Goal: Task Accomplishment & Management: Manage account settings

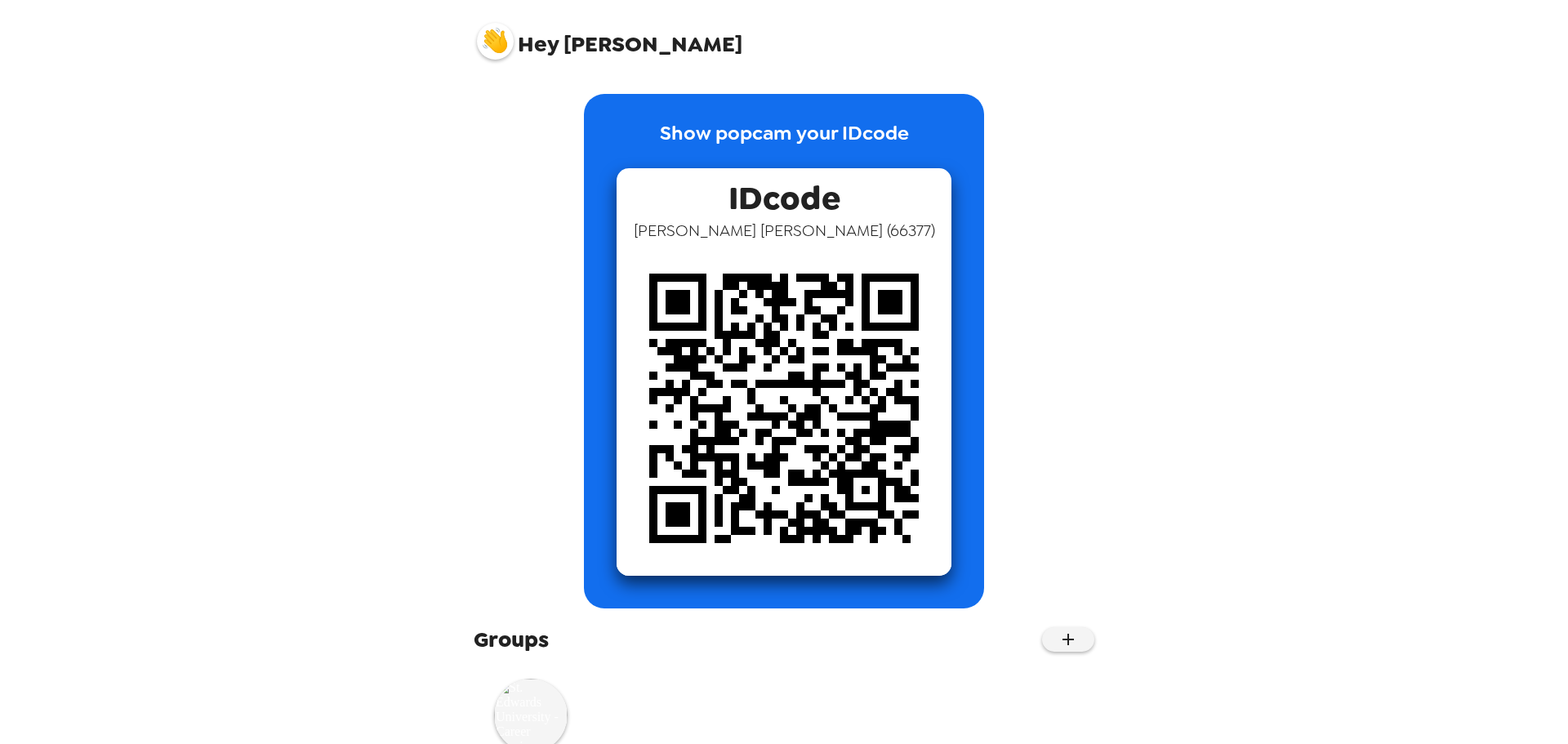
scroll to position [58, 0]
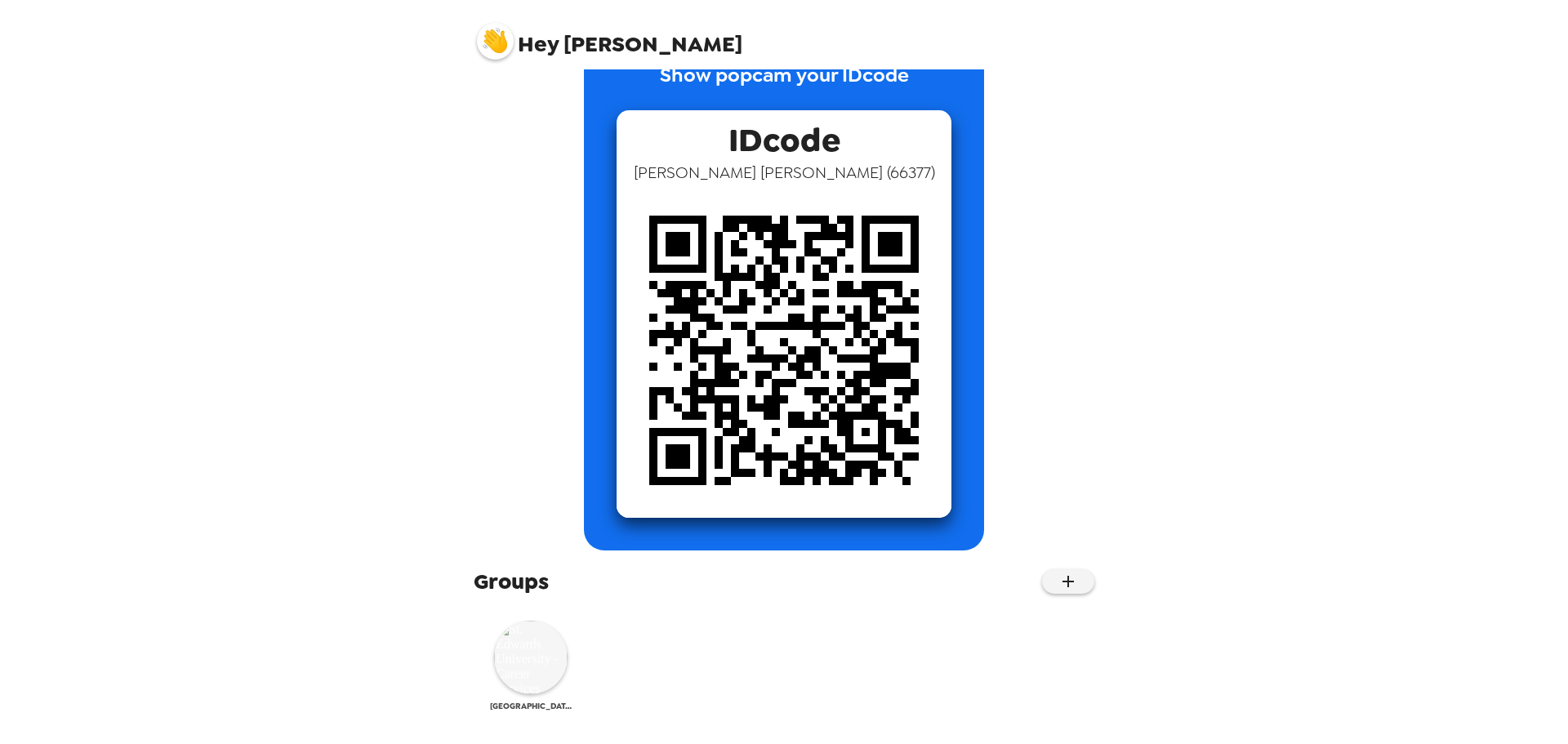
click at [526, 652] on img at bounding box center [530, 657] width 73 height 73
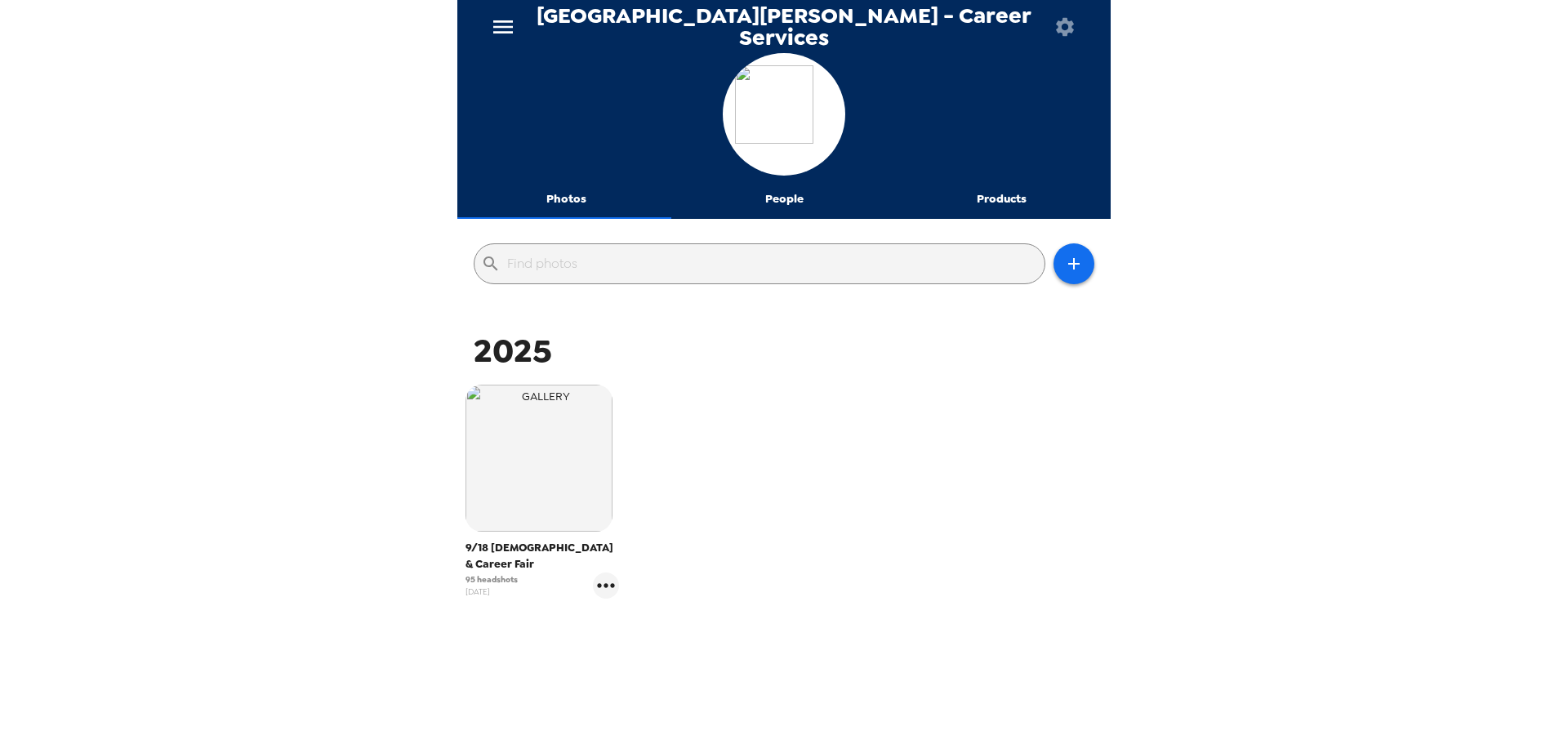
click at [510, 23] on icon "menu" at bounding box center [502, 27] width 26 height 26
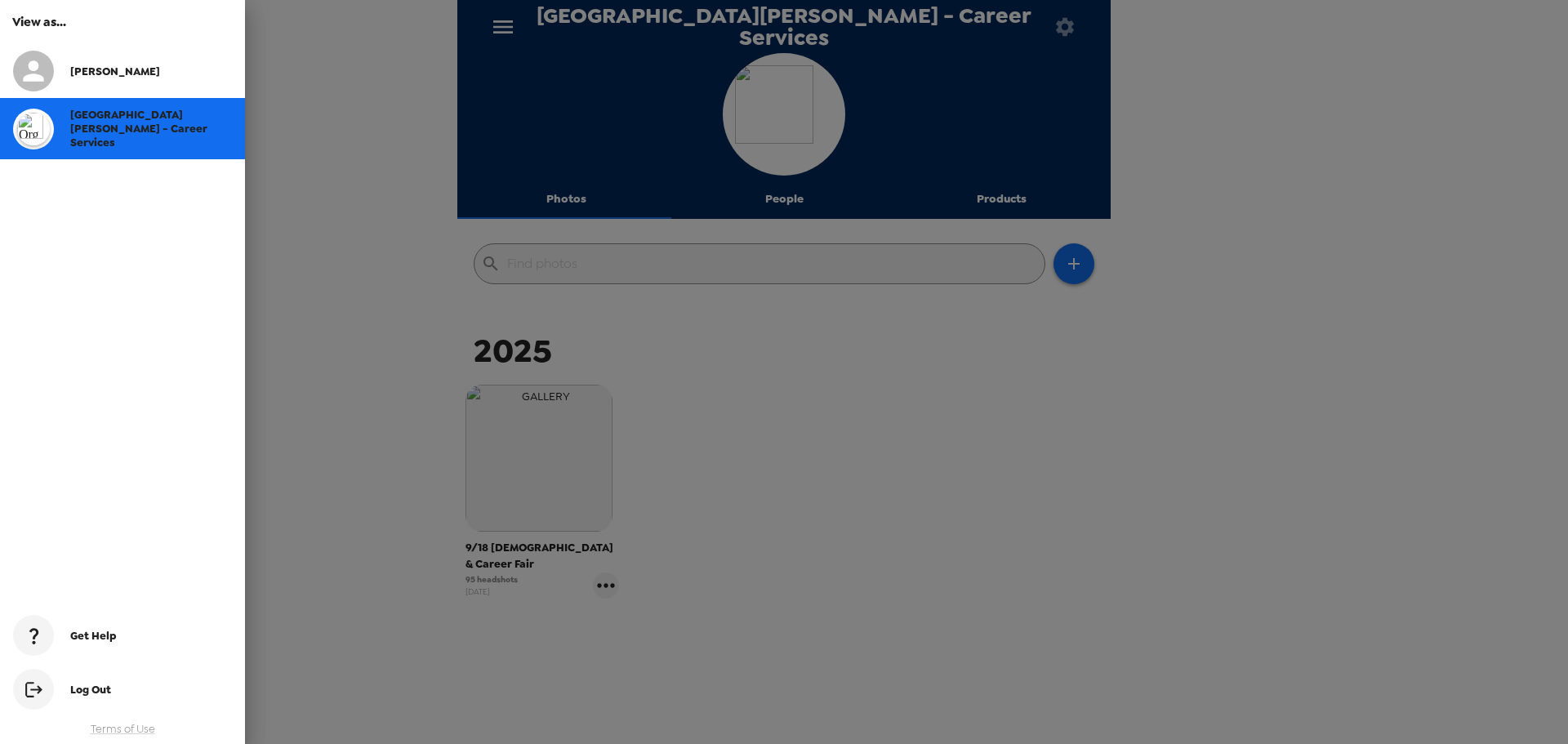
click at [870, 294] on div at bounding box center [784, 372] width 1568 height 744
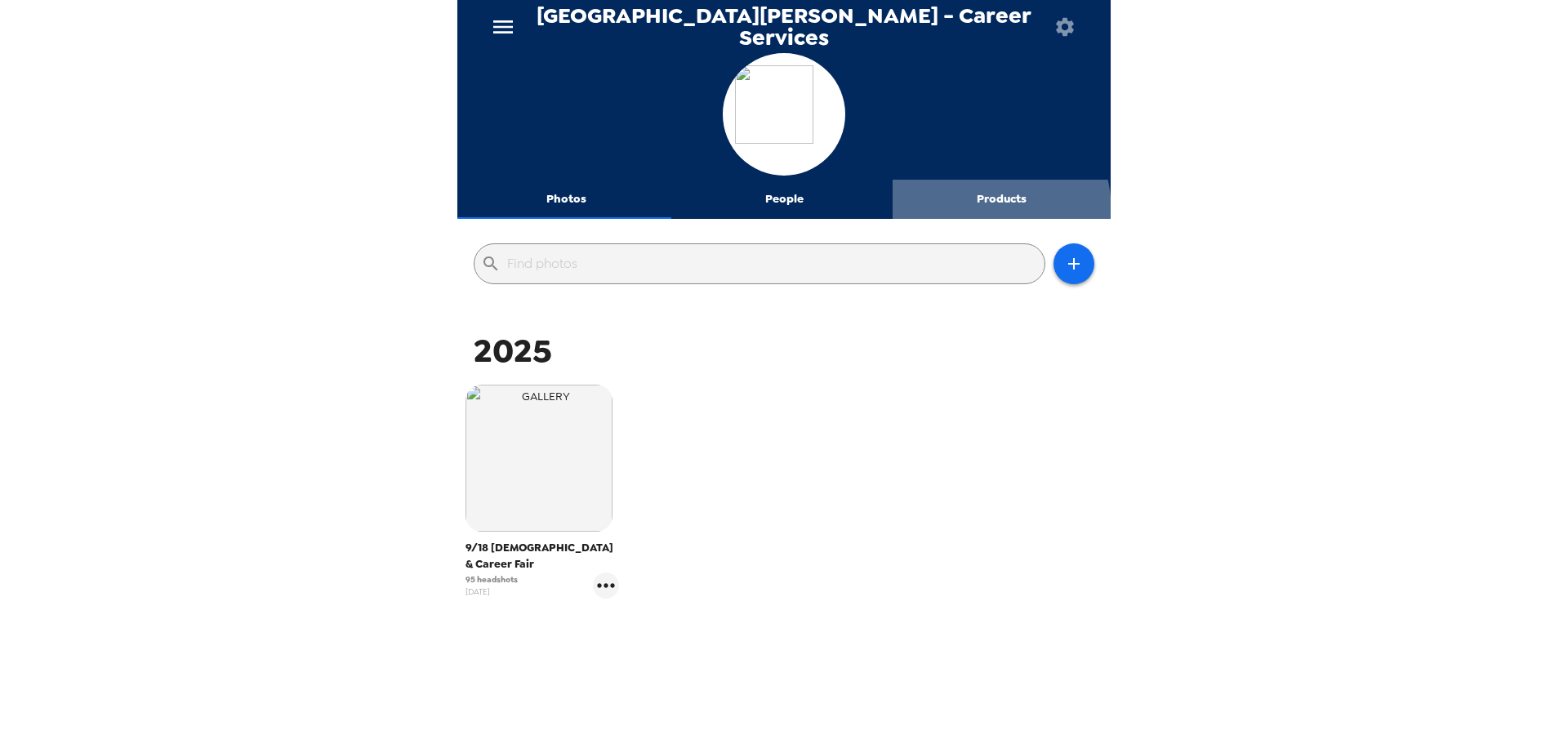
click at [965, 212] on button "Products" at bounding box center [1002, 199] width 218 height 39
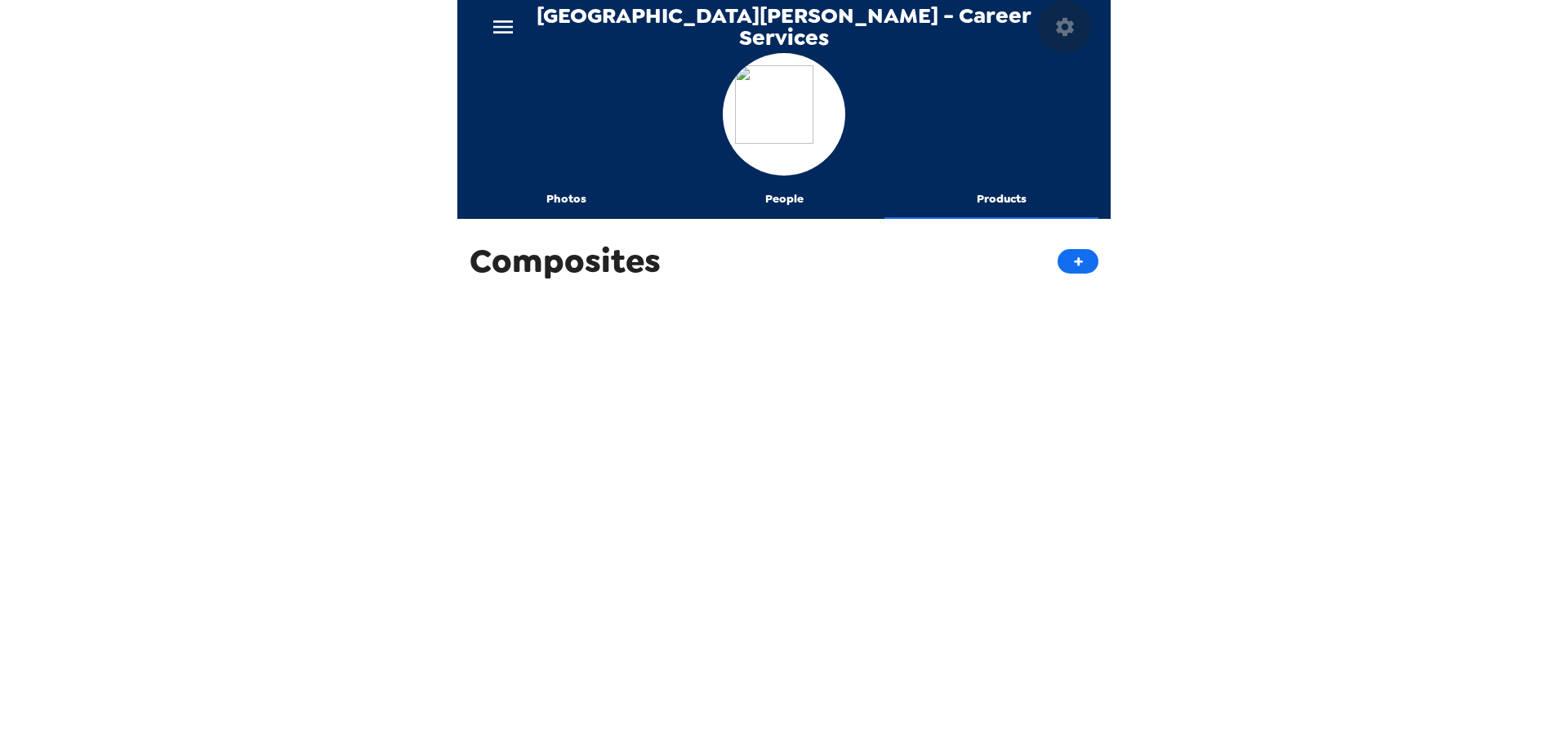
click at [1072, 29] on icon "button" at bounding box center [1065, 27] width 18 height 18
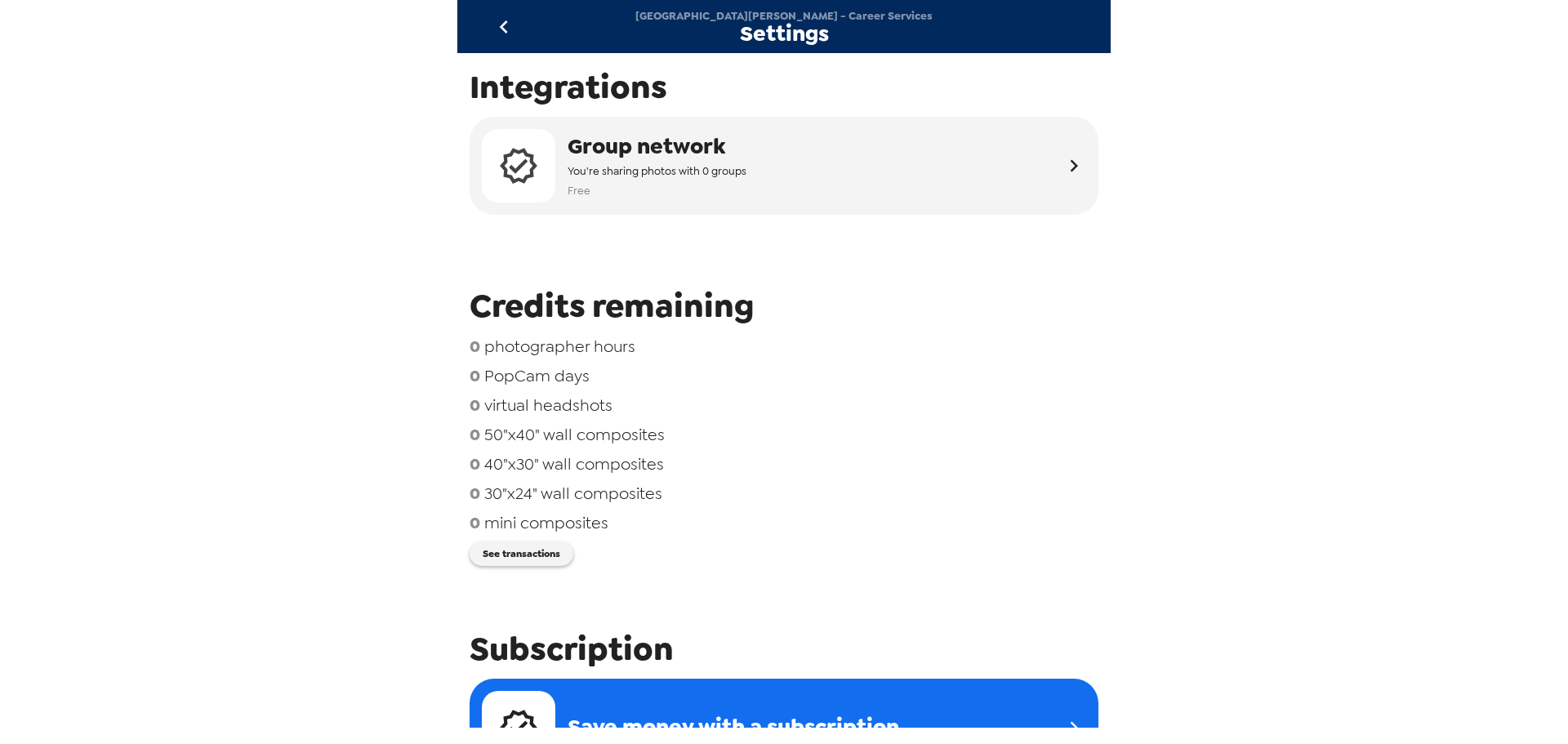
click at [503, 22] on icon "go back" at bounding box center [503, 27] width 26 height 26
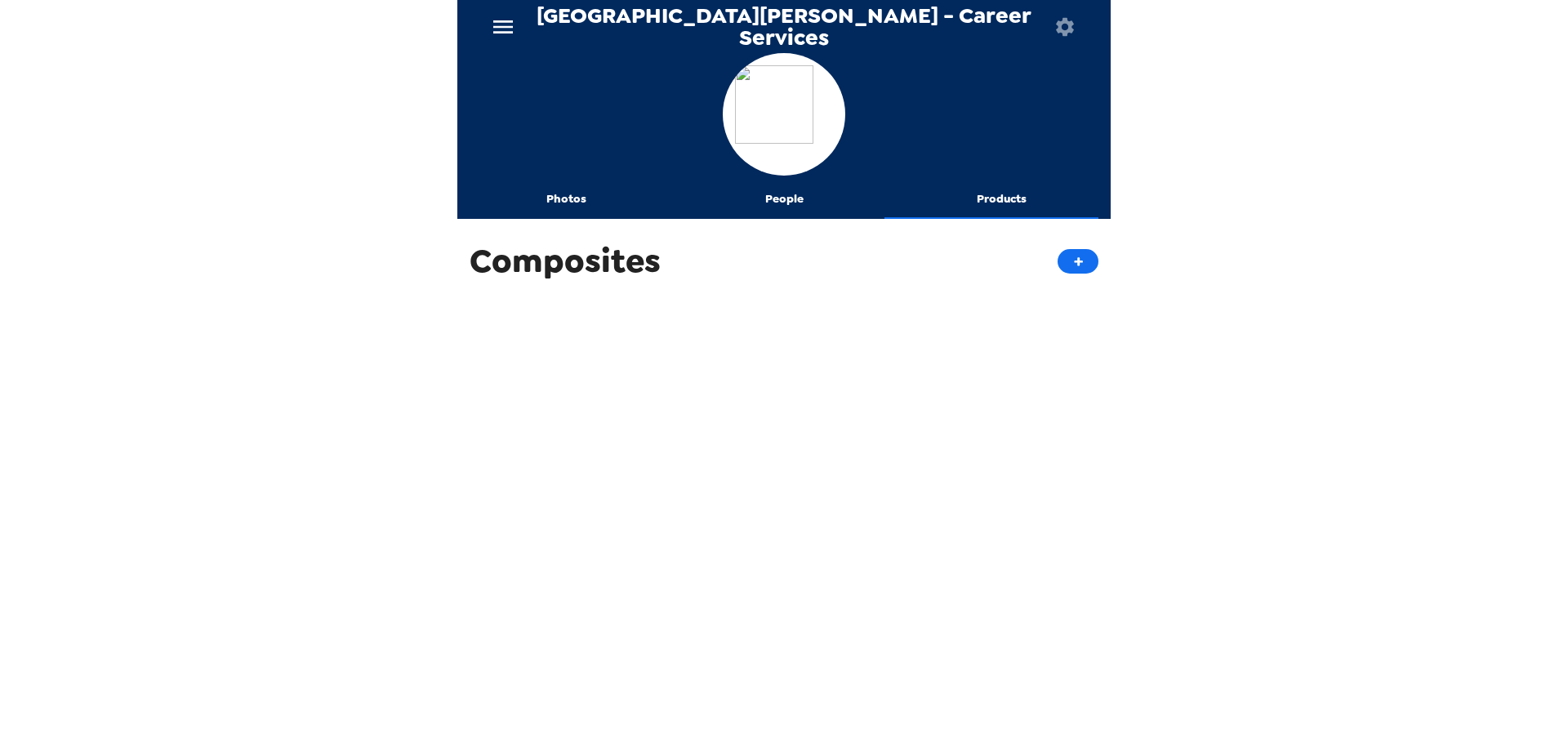
click at [505, 17] on icon "menu" at bounding box center [502, 27] width 26 height 26
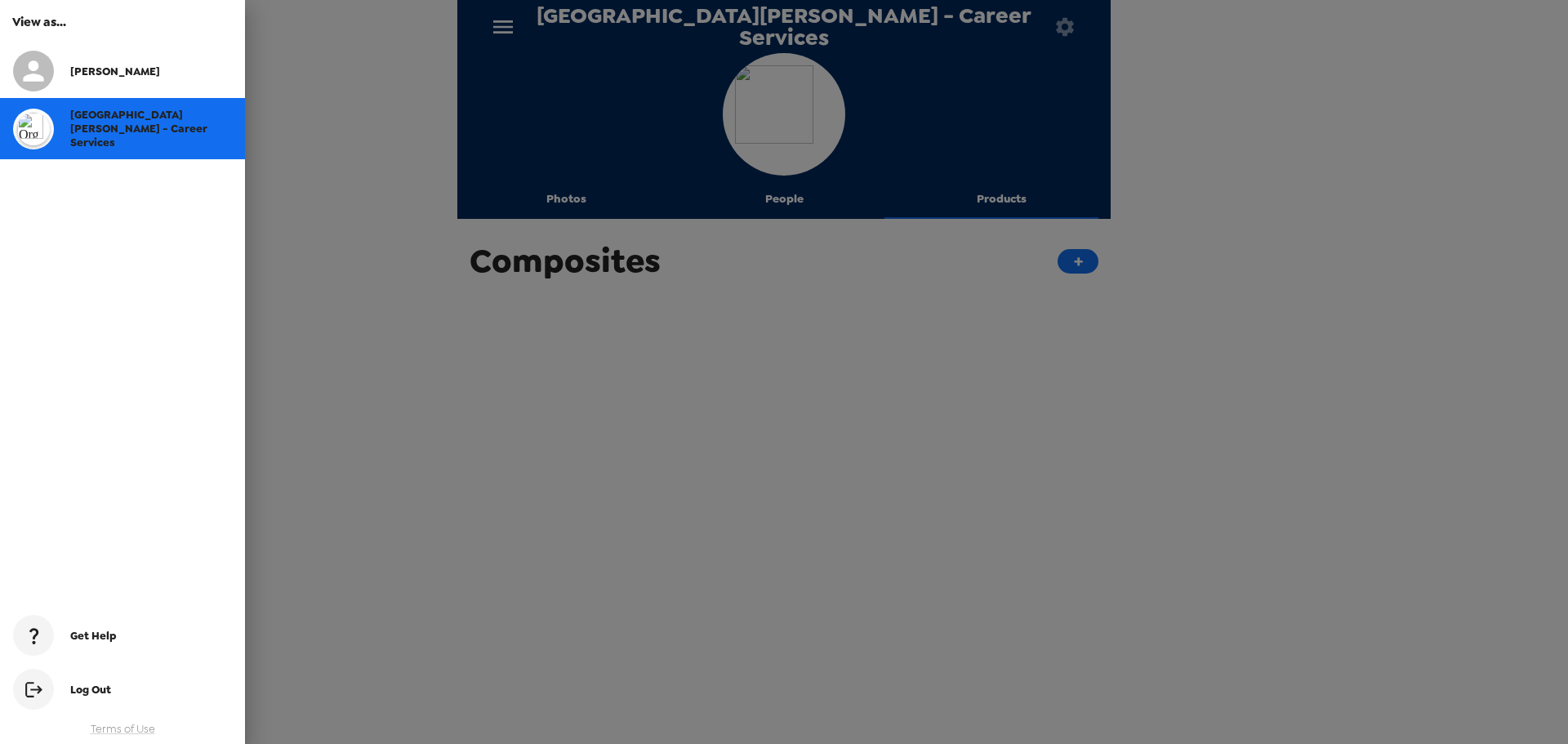
click at [421, 337] on div at bounding box center [784, 372] width 1568 height 744
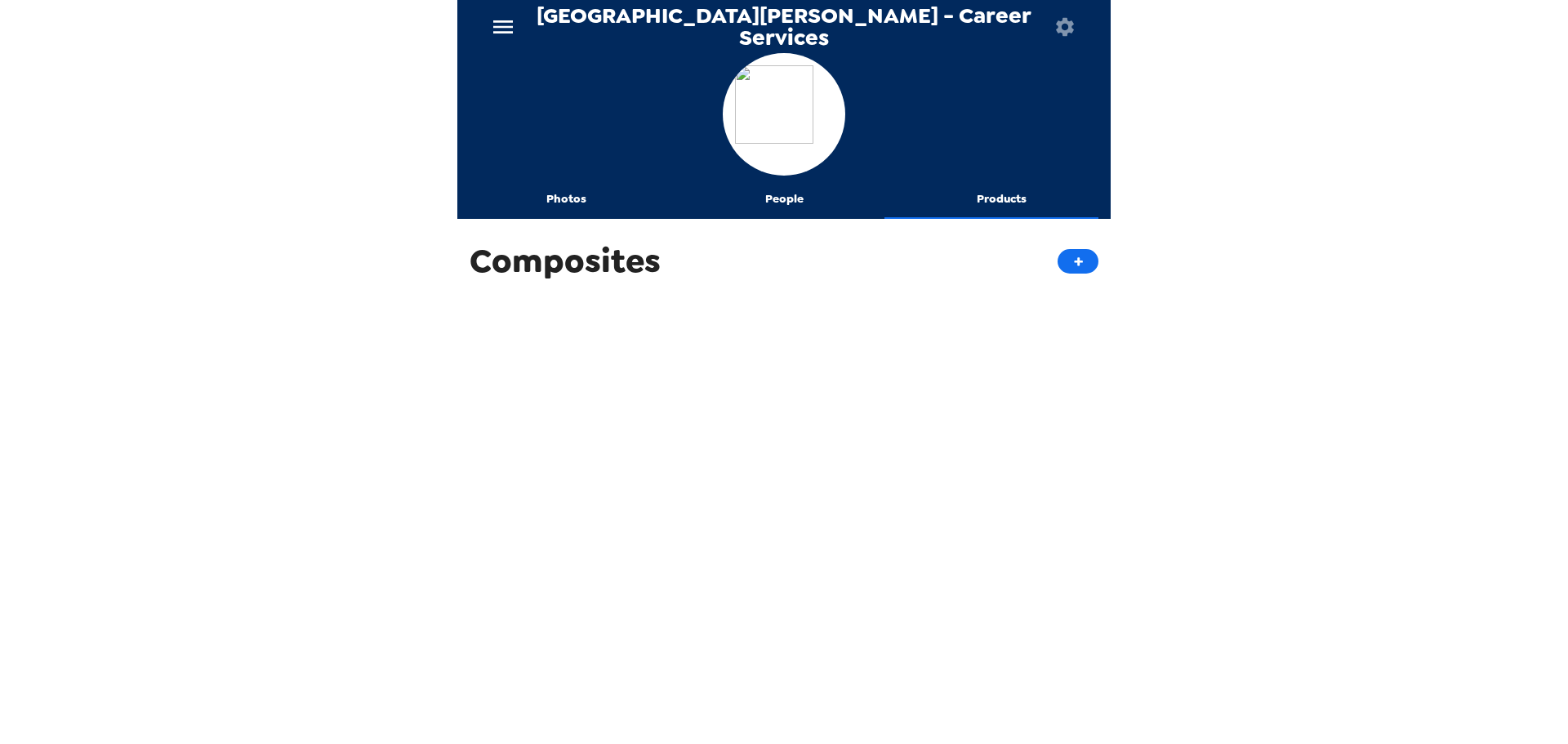
click at [804, 204] on button "People" at bounding box center [784, 199] width 218 height 39
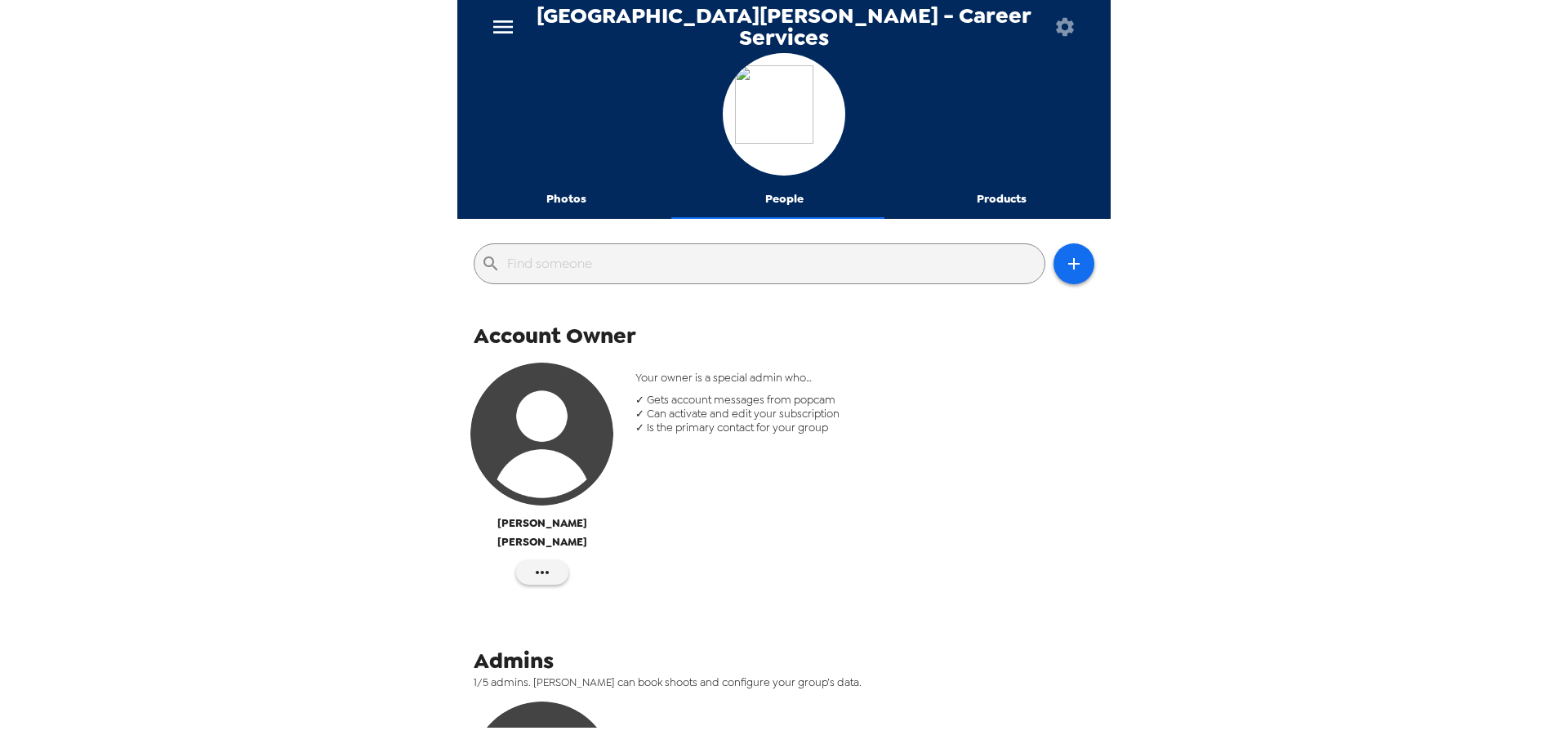
click at [1058, 22] on icon "button" at bounding box center [1065, 27] width 18 height 18
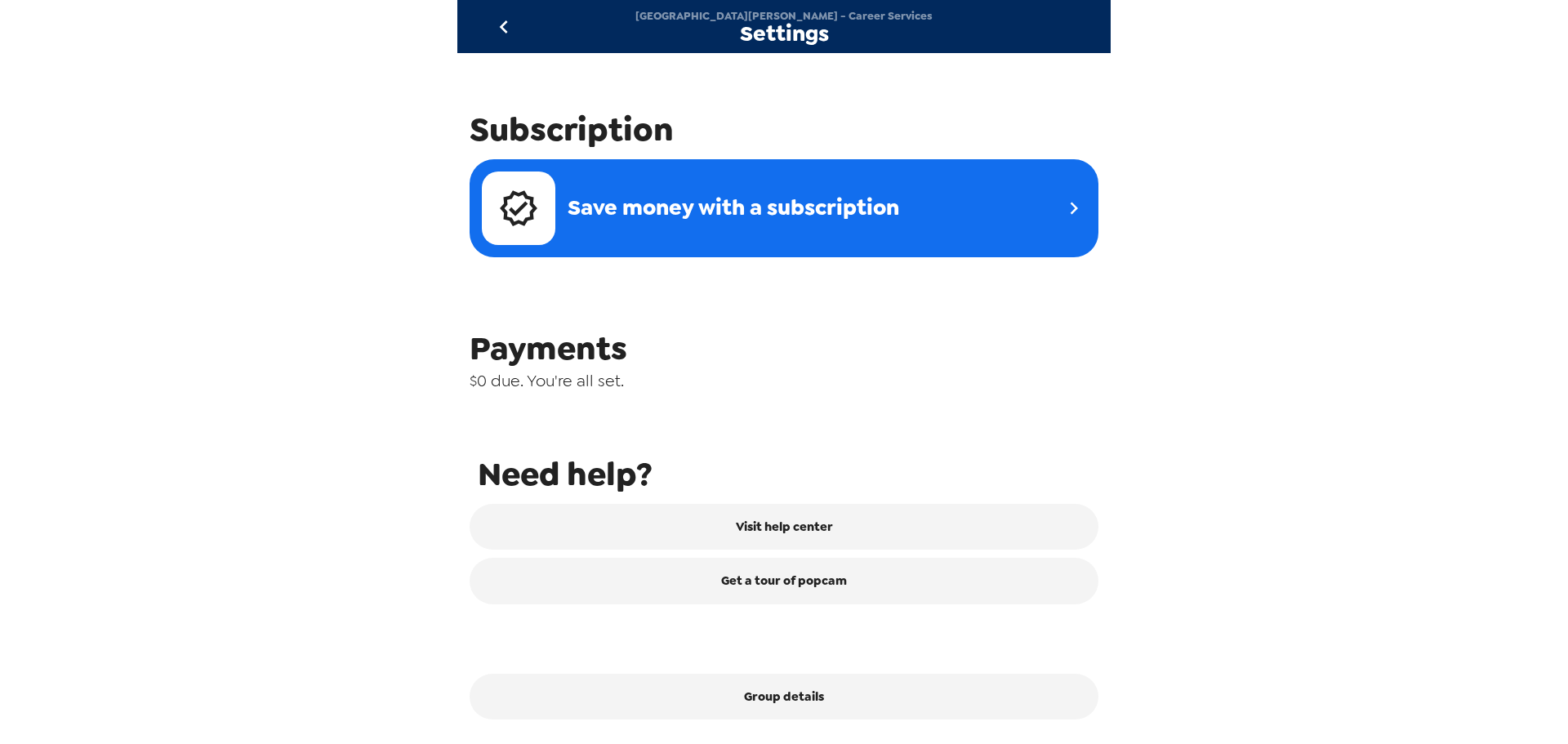
scroll to position [524, 0]
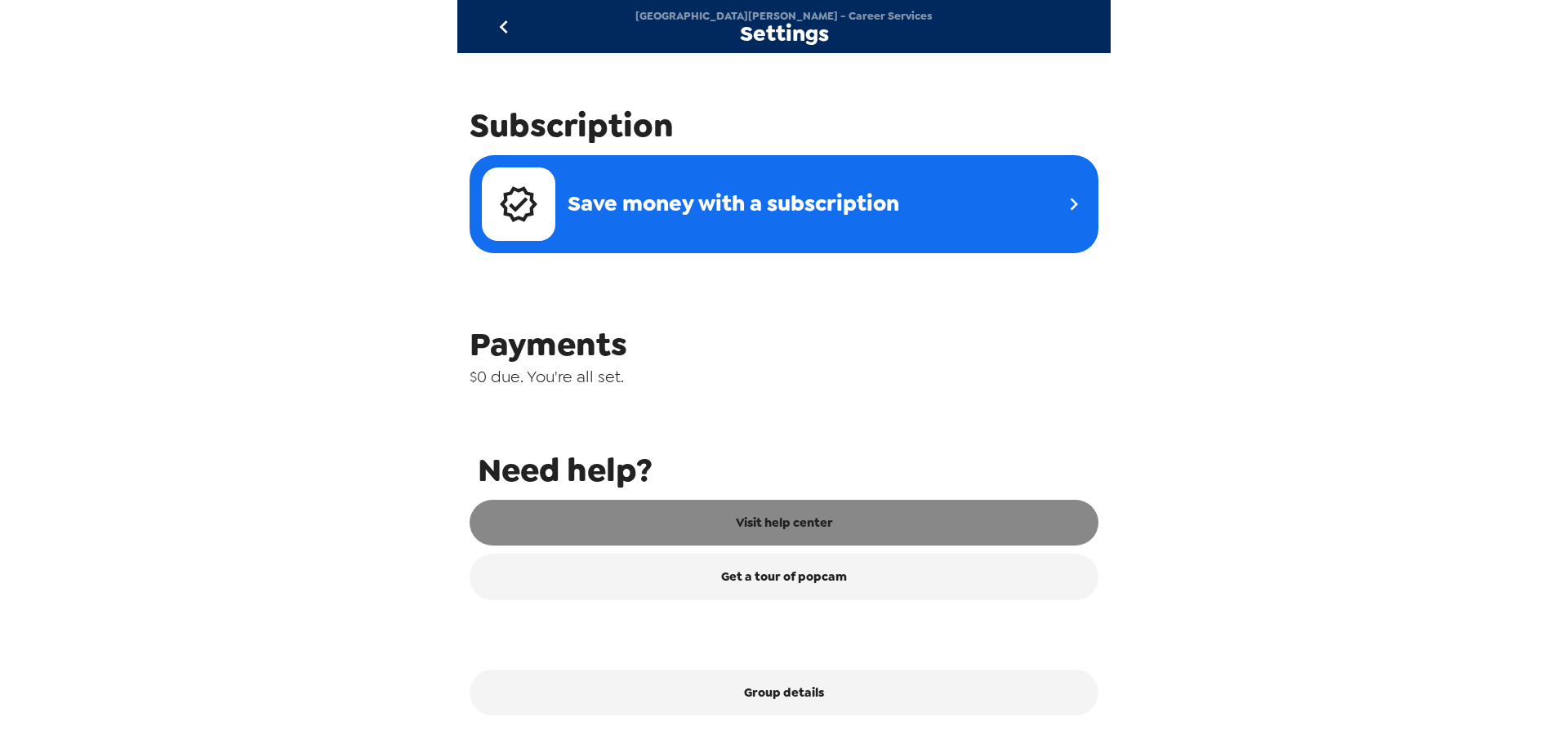
click at [745, 522] on link "Visit help center" at bounding box center [784, 522] width 629 height 46
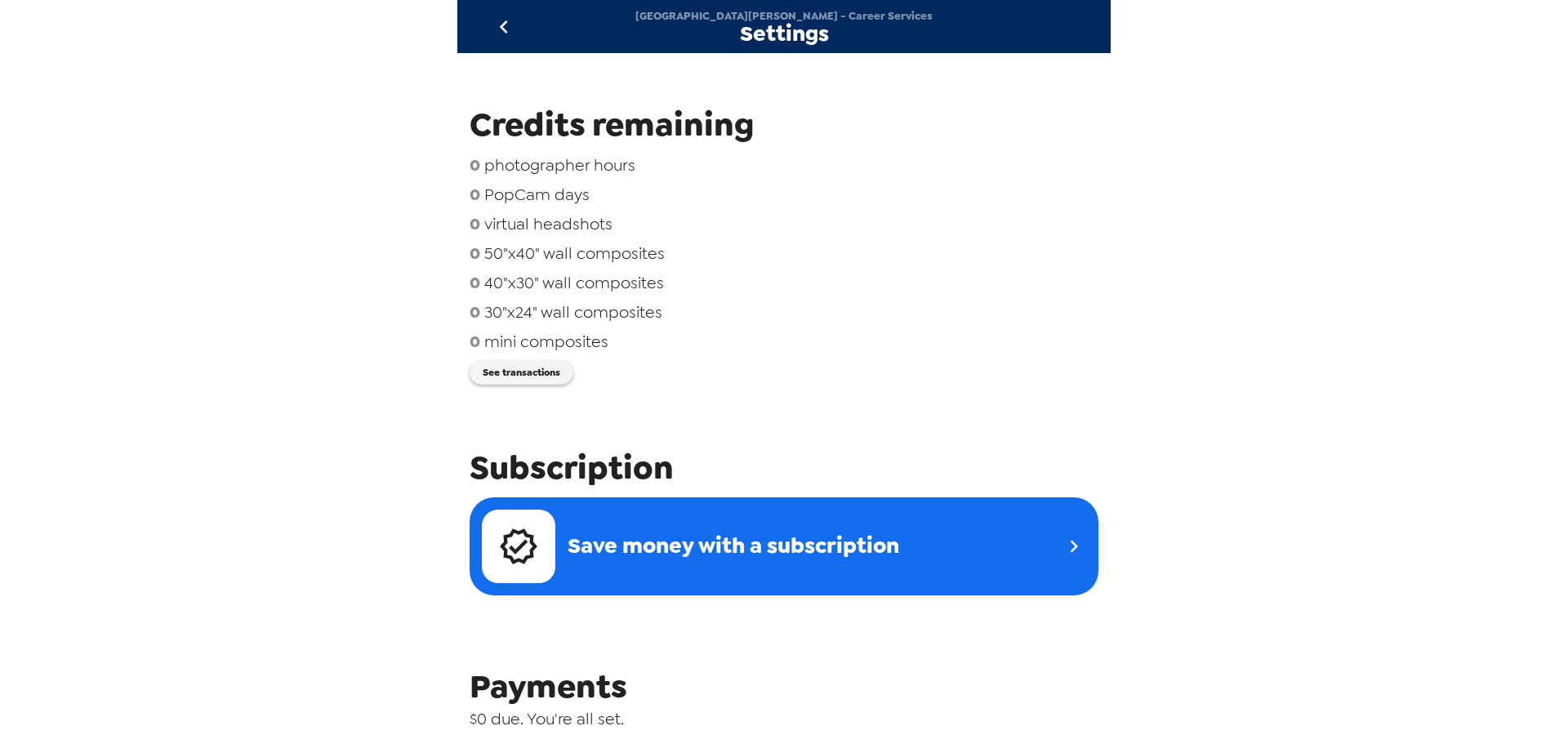
scroll to position [33, 0]
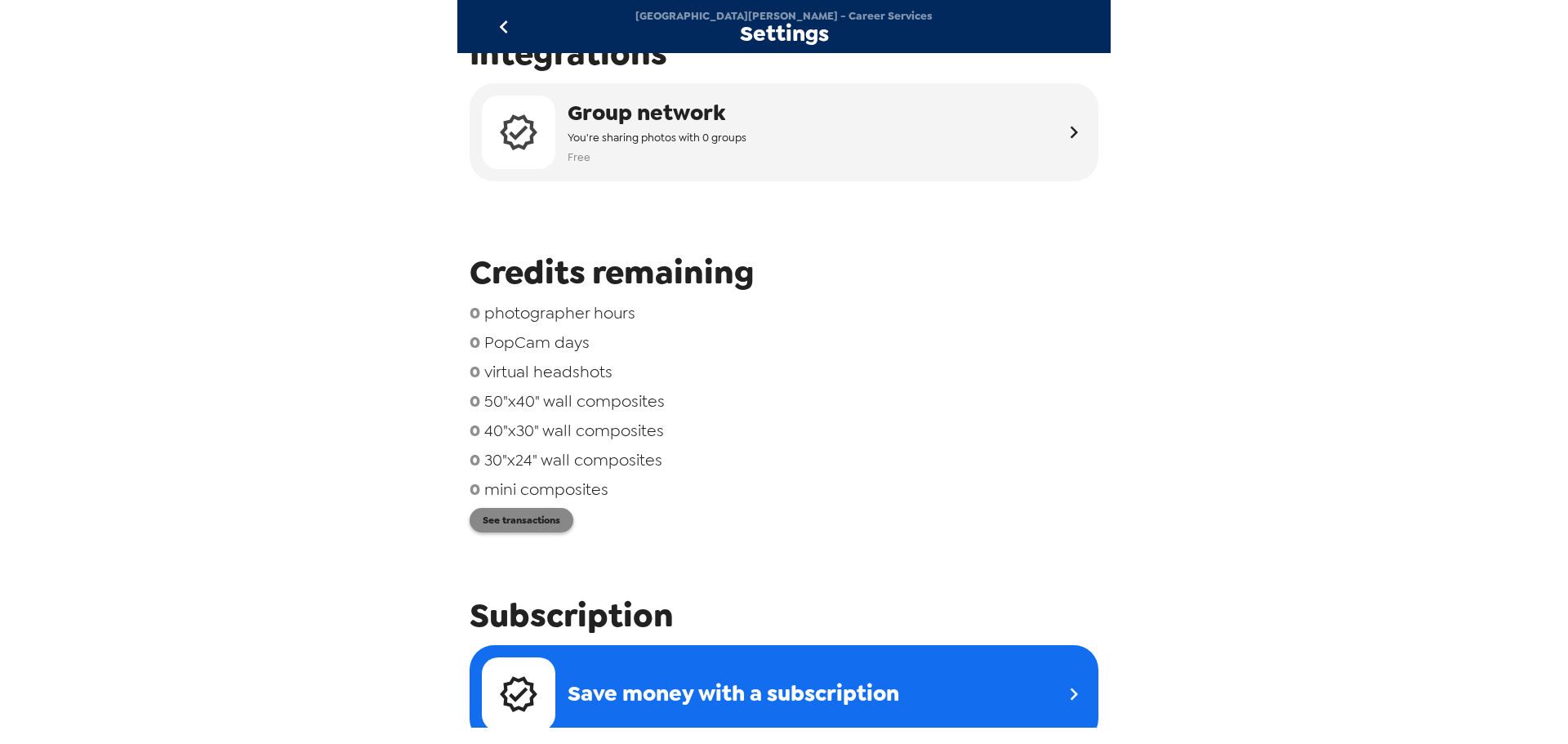
click at [534, 518] on button "See transactions" at bounding box center [521, 520] width 104 height 24
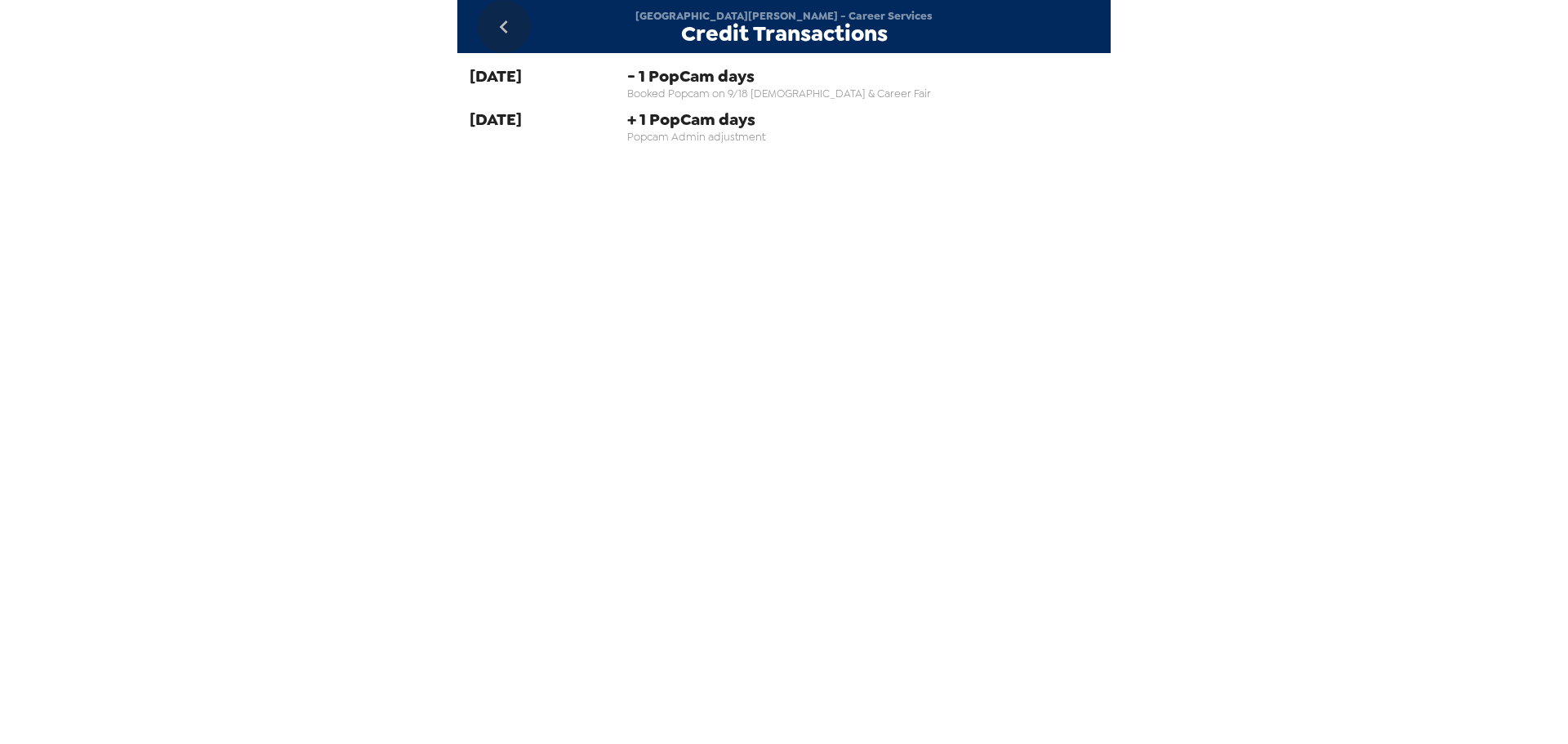
click at [494, 23] on icon "go back" at bounding box center [503, 27] width 26 height 26
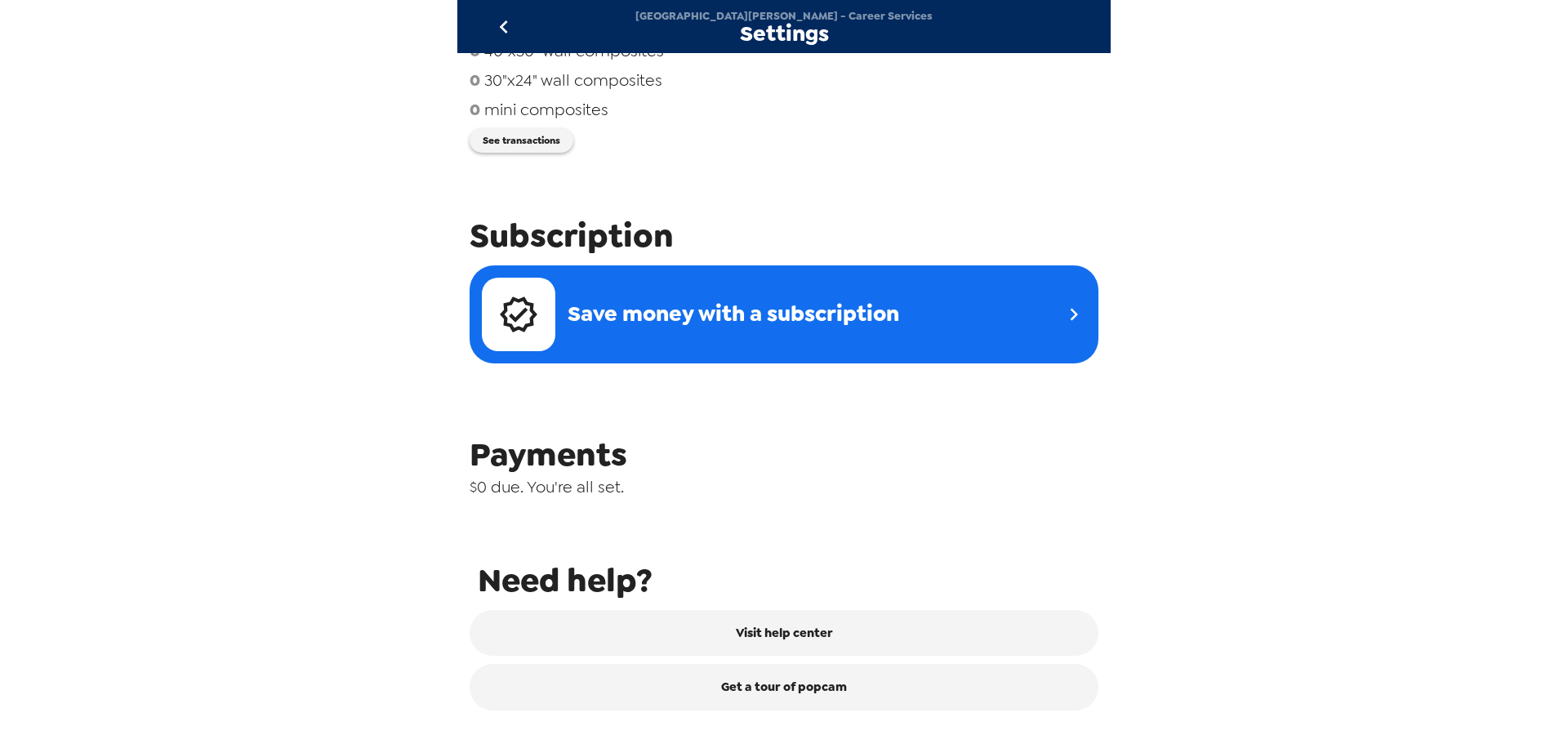
scroll to position [524, 0]
